Goal: Download file/media

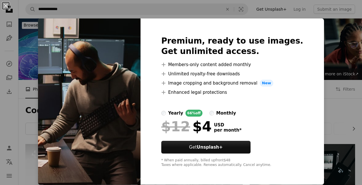
scroll to position [346, 0]
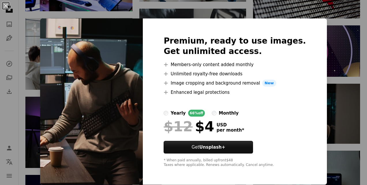
click at [327, 120] on div "An X shape Premium, ready to use images. Get unlimited access. A plus sign Memb…" at bounding box center [183, 92] width 367 height 185
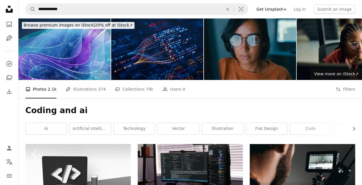
click at [193, 73] on img at bounding box center [157, 48] width 92 height 61
click at [94, 130] on link "artificial intelligence" at bounding box center [90, 129] width 41 height 12
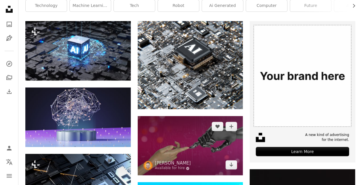
scroll to position [144, 0]
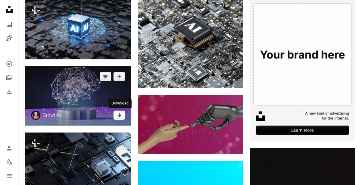
click at [119, 117] on icon "Arrow pointing down" at bounding box center [119, 114] width 5 height 7
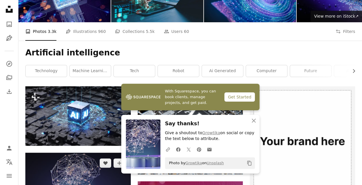
scroll to position [58, 0]
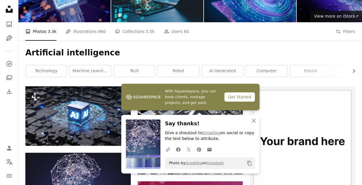
click at [10, 117] on nav "Unsplash logo Unsplash Home A photo Pen Tool A compass A stack of folders Downl…" at bounding box center [9, 92] width 18 height 185
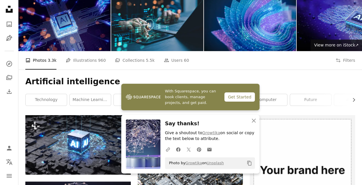
scroll to position [0, 0]
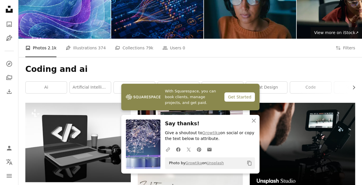
scroll to position [58, 0]
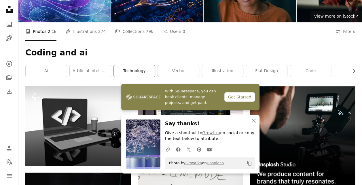
click at [134, 73] on link "technology" at bounding box center [134, 71] width 41 height 12
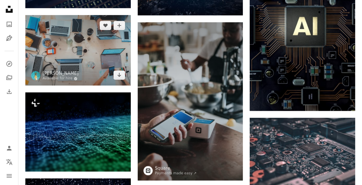
scroll to position [231, 0]
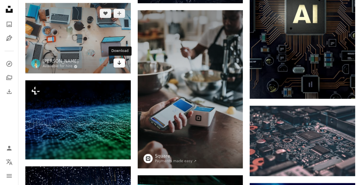
click at [120, 64] on icon "Arrow pointing down" at bounding box center [119, 62] width 5 height 7
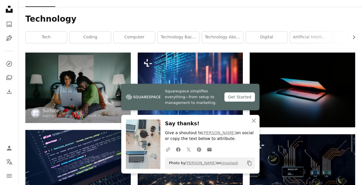
scroll to position [0, 0]
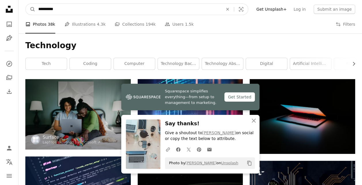
click at [85, 10] on input "**********" at bounding box center [128, 9] width 186 height 11
type input "**********"
click at [26, 4] on button "A magnifying glass" at bounding box center [31, 9] width 10 height 11
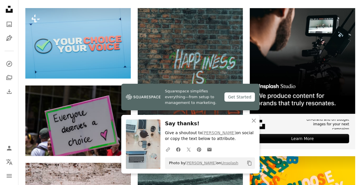
scroll to position [136, 0]
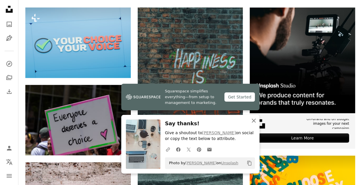
click at [253, 118] on icon "An X shape" at bounding box center [253, 120] width 7 height 7
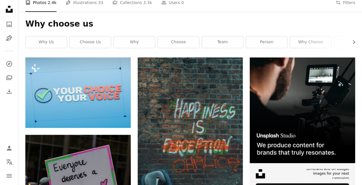
scroll to position [0, 0]
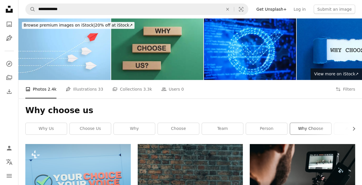
click at [297, 129] on link "why choose" at bounding box center [310, 129] width 41 height 12
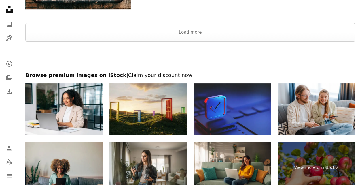
scroll to position [1102, 0]
